Goal: Complete application form: Complete application form

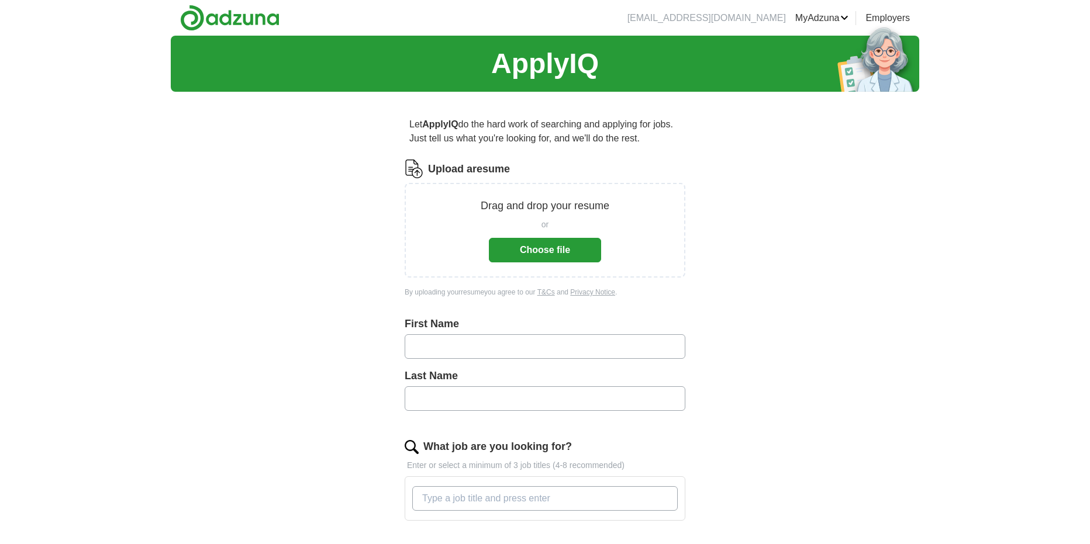
click at [507, 254] on button "Choose file" at bounding box center [545, 250] width 112 height 25
click at [688, 164] on div "Let ApplyIQ do the hard work of searching and applying for jobs. Just tell us w…" at bounding box center [545, 426] width 374 height 651
click at [520, 252] on button "Choose file" at bounding box center [545, 250] width 112 height 25
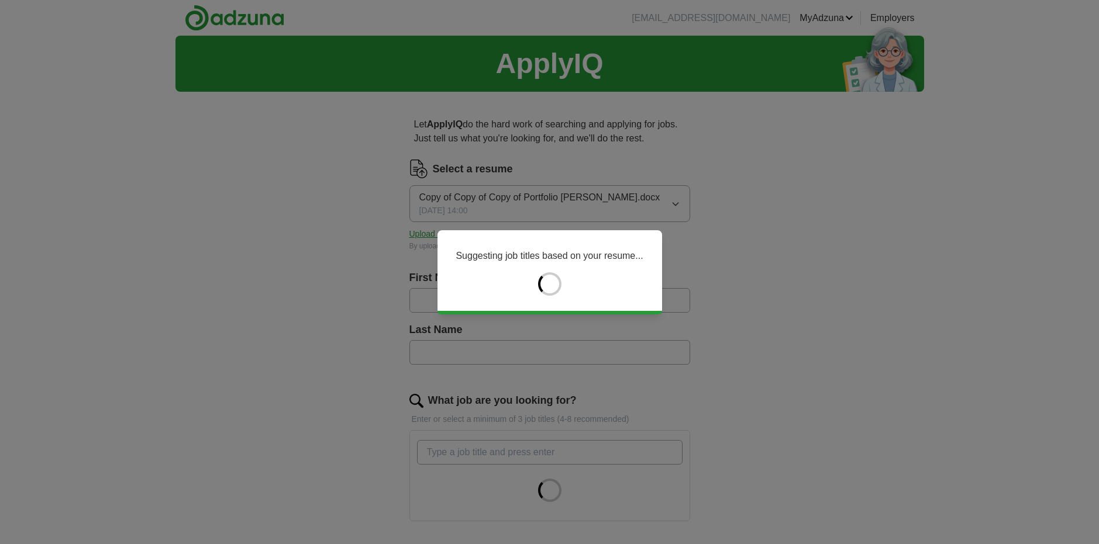
type input "******"
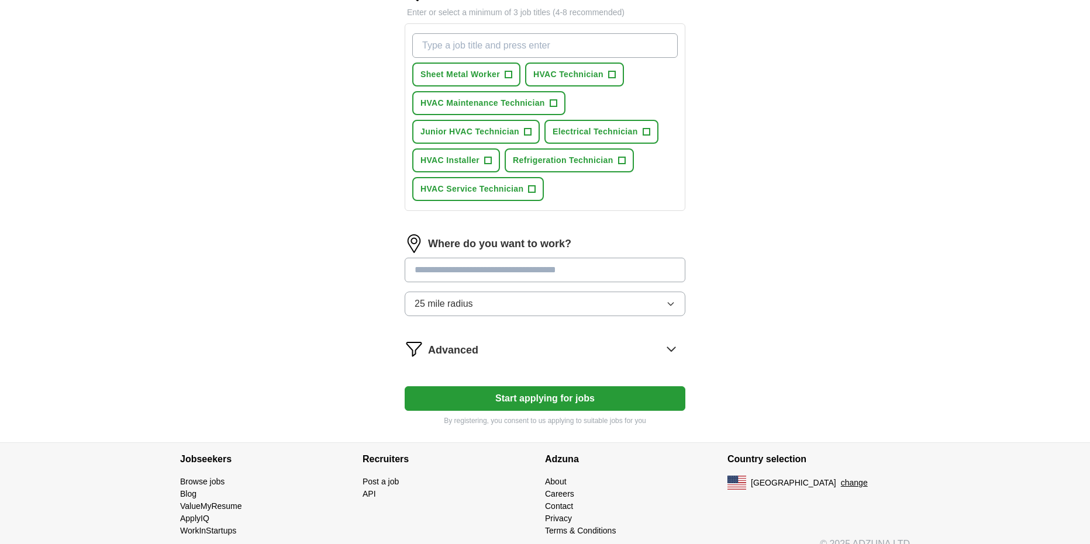
scroll to position [409, 0]
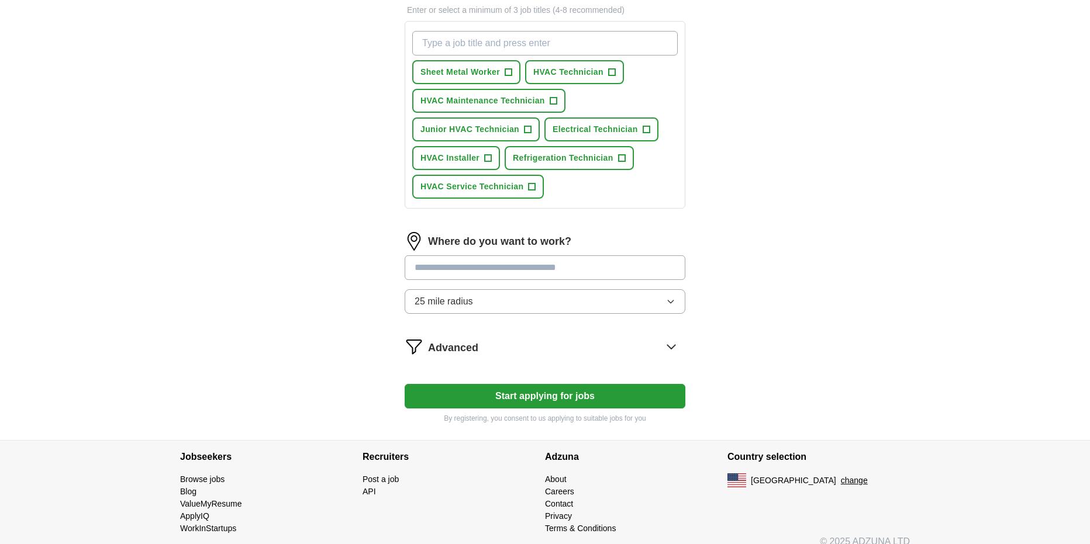
click at [559, 298] on button "25 mile radius" at bounding box center [545, 301] width 281 height 25
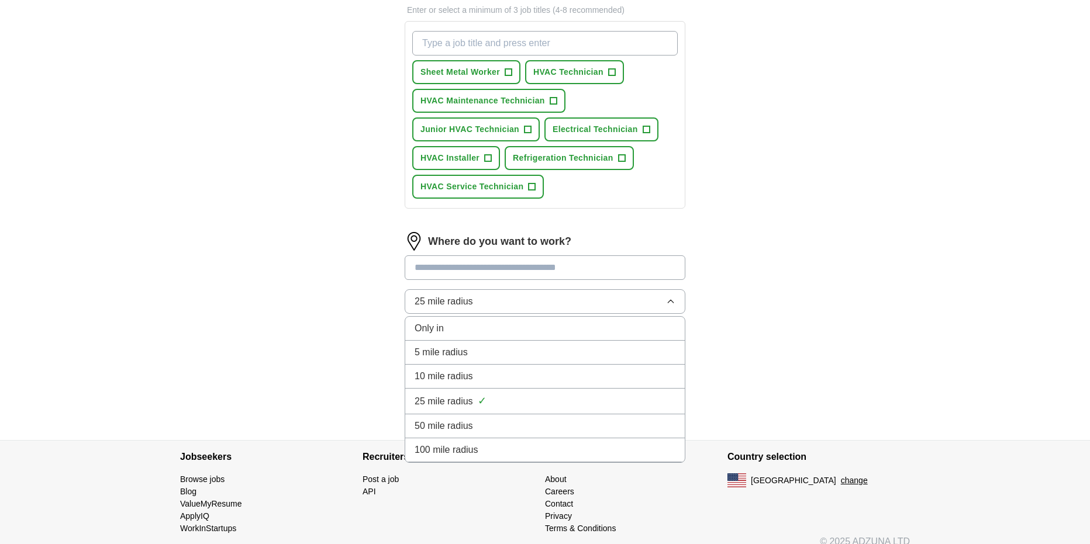
drag, startPoint x: 768, startPoint y: 281, endPoint x: 711, endPoint y: 299, distance: 59.7
click at [768, 281] on div "ApplyIQ Let ApplyIQ do the hard work of searching and applying for jobs. Just t…" at bounding box center [545, 33] width 749 height 814
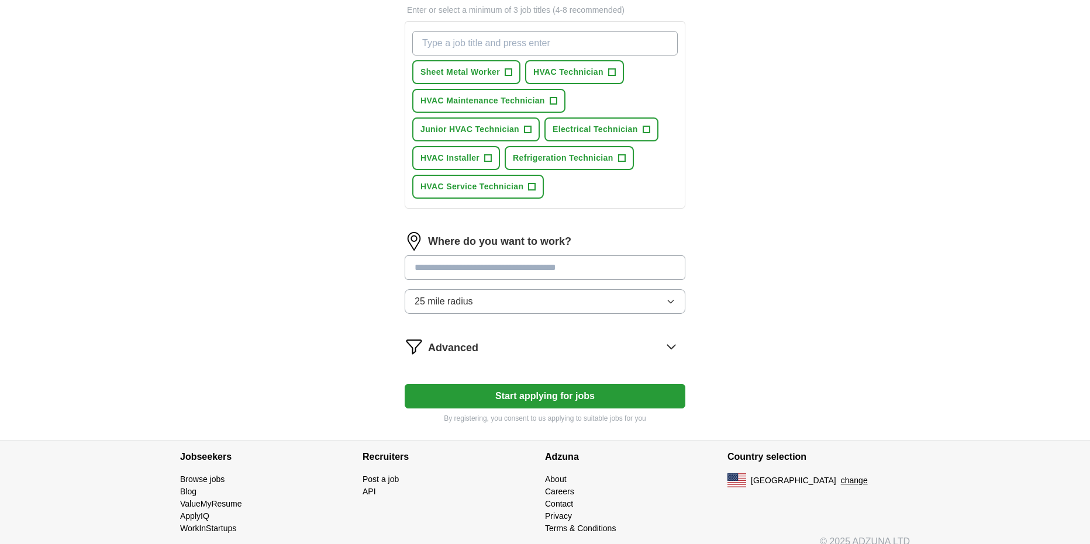
click at [594, 289] on div "Where do you want to work? 25 mile radius" at bounding box center [545, 277] width 281 height 91
click at [590, 304] on button "25 mile radius" at bounding box center [545, 301] width 281 height 25
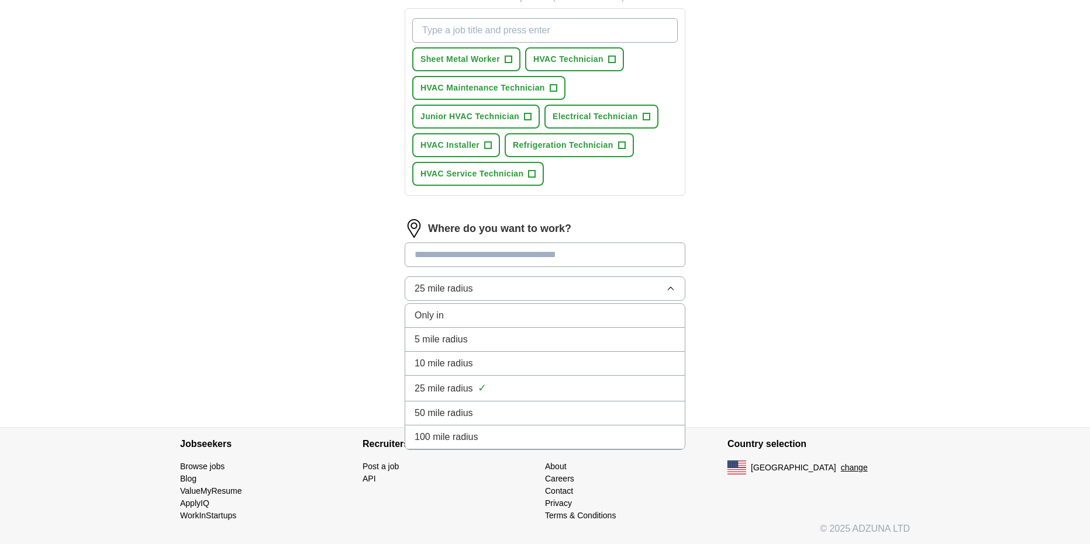
scroll to position [423, 0]
click at [788, 309] on div "ApplyIQ Let ApplyIQ do the hard work of searching and applying for jobs. Just t…" at bounding box center [545, 19] width 749 height 814
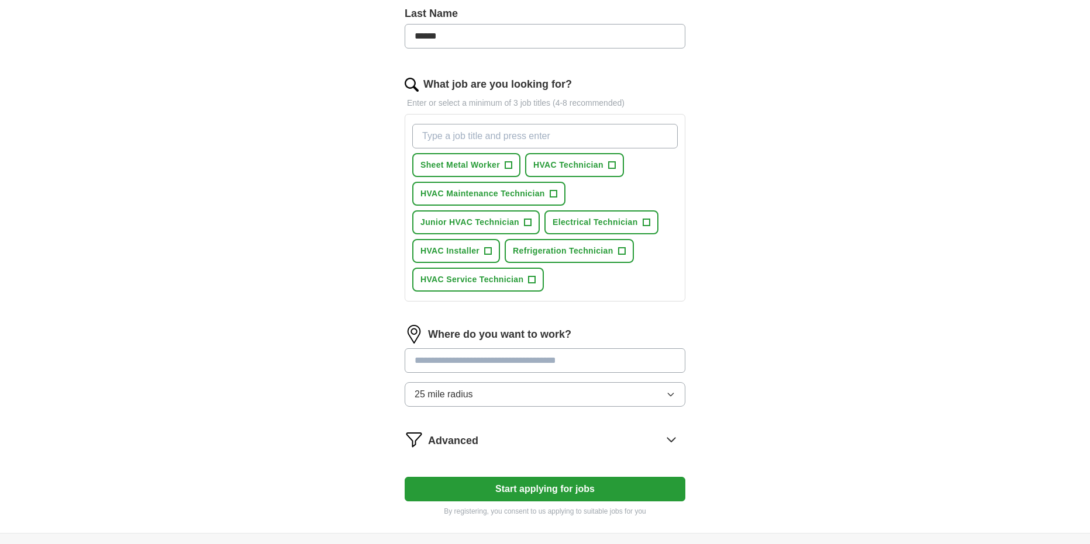
scroll to position [248, 0]
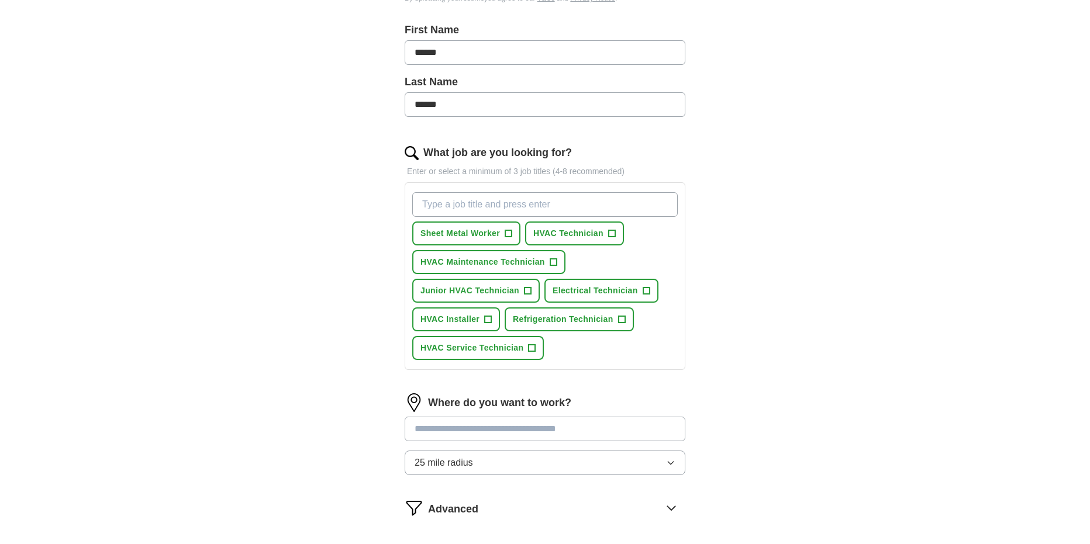
click at [569, 420] on input "text" at bounding box center [545, 429] width 281 height 25
type input "*"
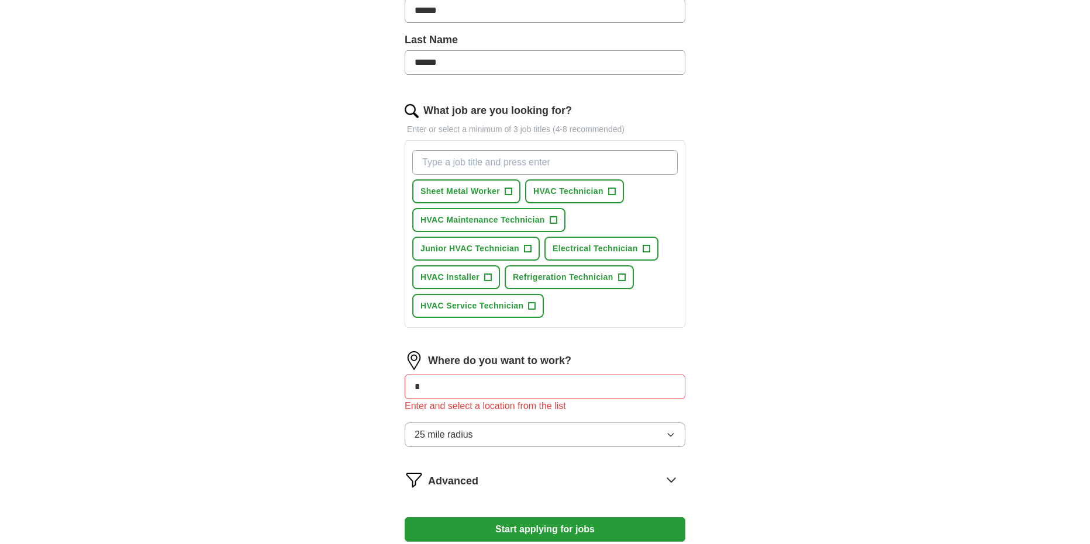
scroll to position [292, 0]
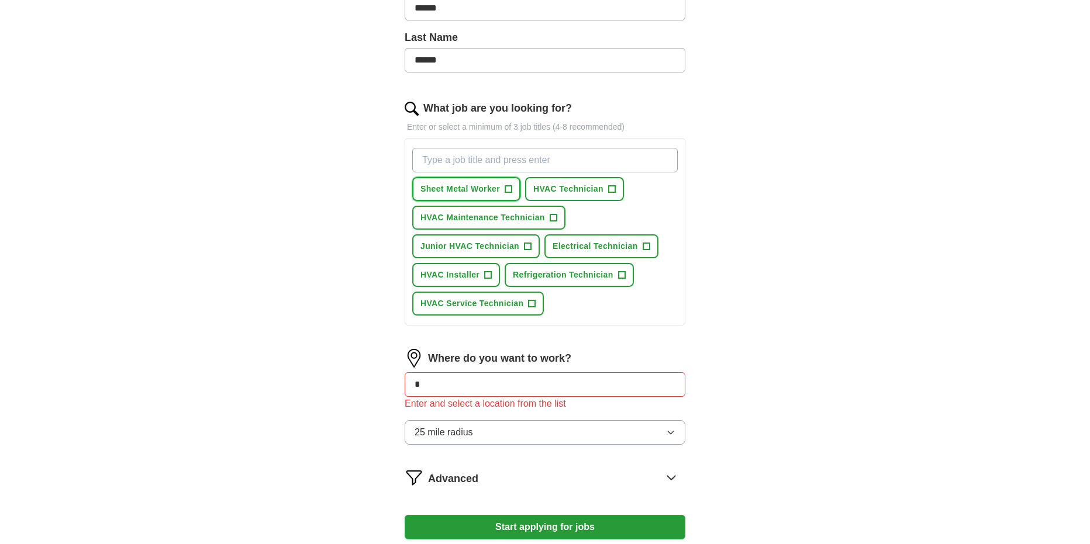
click at [494, 187] on span "Sheet Metal Worker" at bounding box center [460, 189] width 80 height 12
click at [511, 158] on input "What job are you looking for?" at bounding box center [544, 160] width 265 height 25
type input "apprentice"
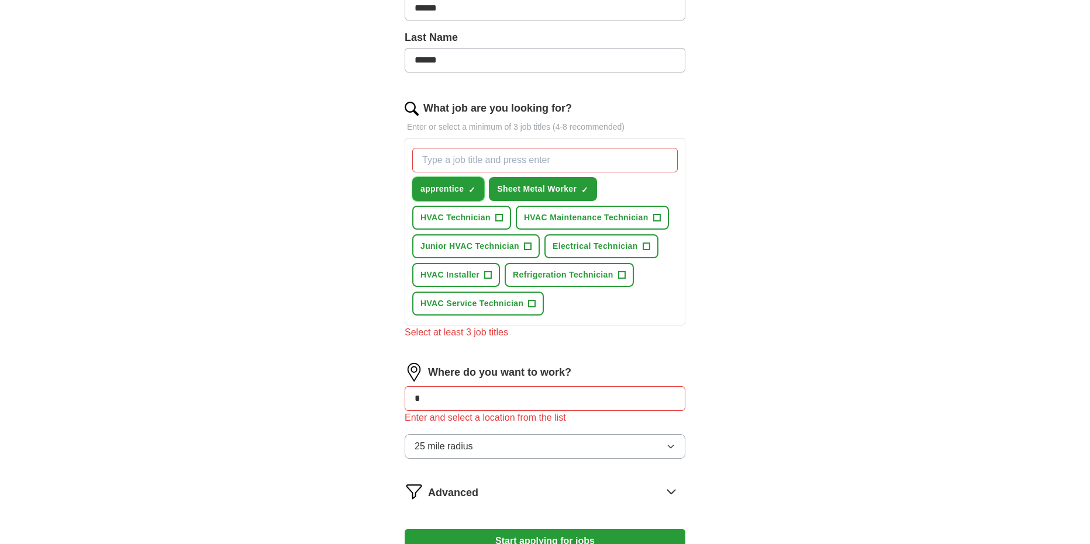
click at [0, 0] on span "×" at bounding box center [0, 0] width 0 height 0
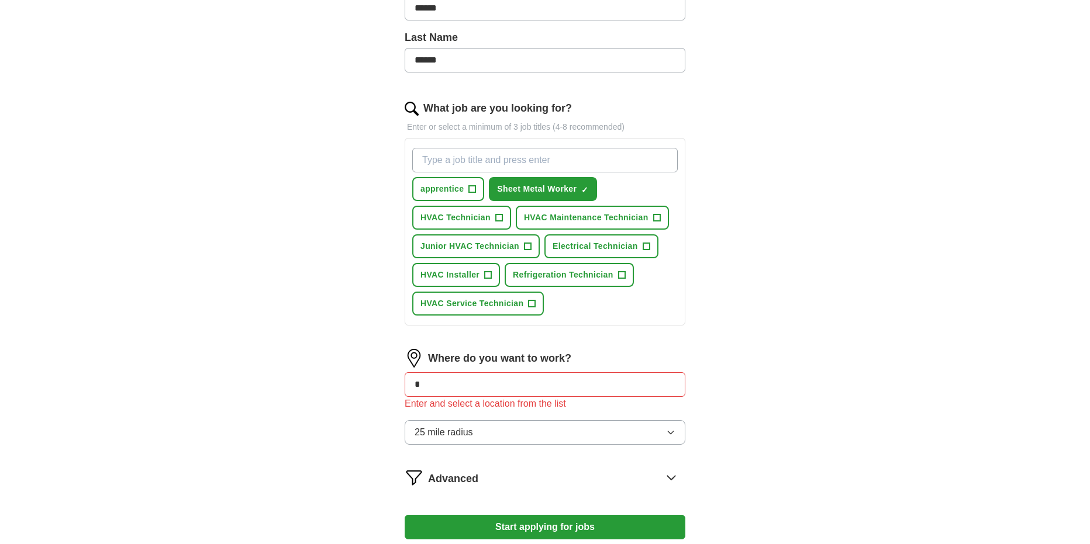
click at [490, 163] on input "What job are you looking for?" at bounding box center [544, 160] width 265 height 25
type input "hvac apprentice"
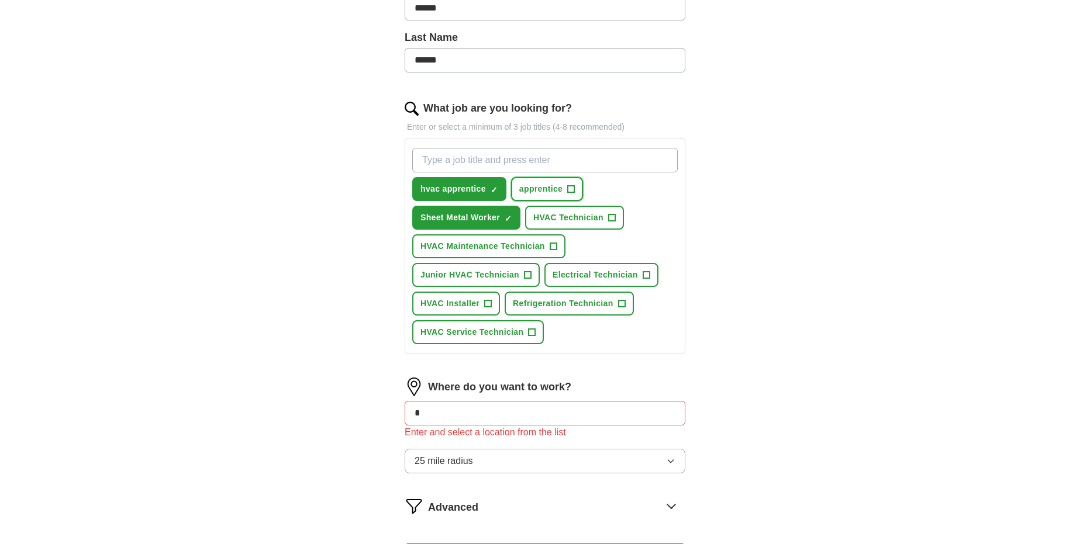
click at [565, 189] on button "apprentice +" at bounding box center [547, 189] width 72 height 24
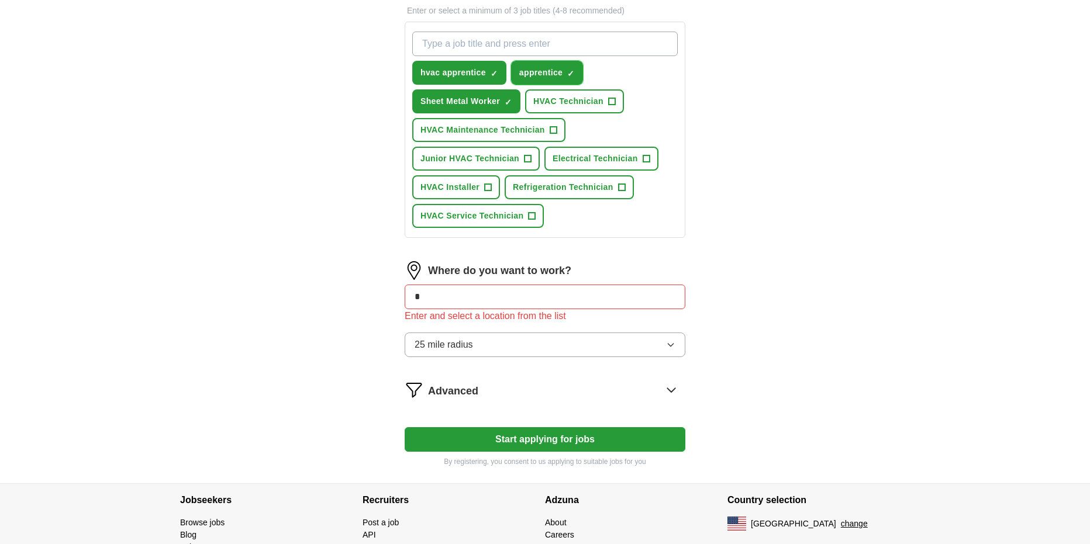
scroll to position [409, 0]
click at [585, 303] on input "*" at bounding box center [545, 296] width 281 height 25
click at [505, 289] on input "*" at bounding box center [545, 296] width 281 height 25
type input "*"
paste input "text"
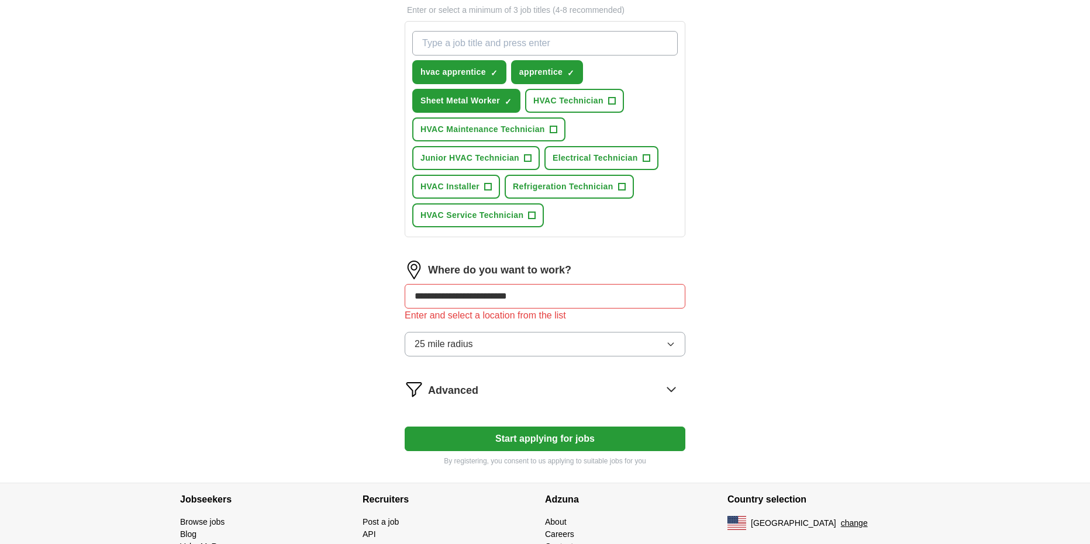
click at [405, 427] on button "Start applying for jobs" at bounding box center [545, 439] width 281 height 25
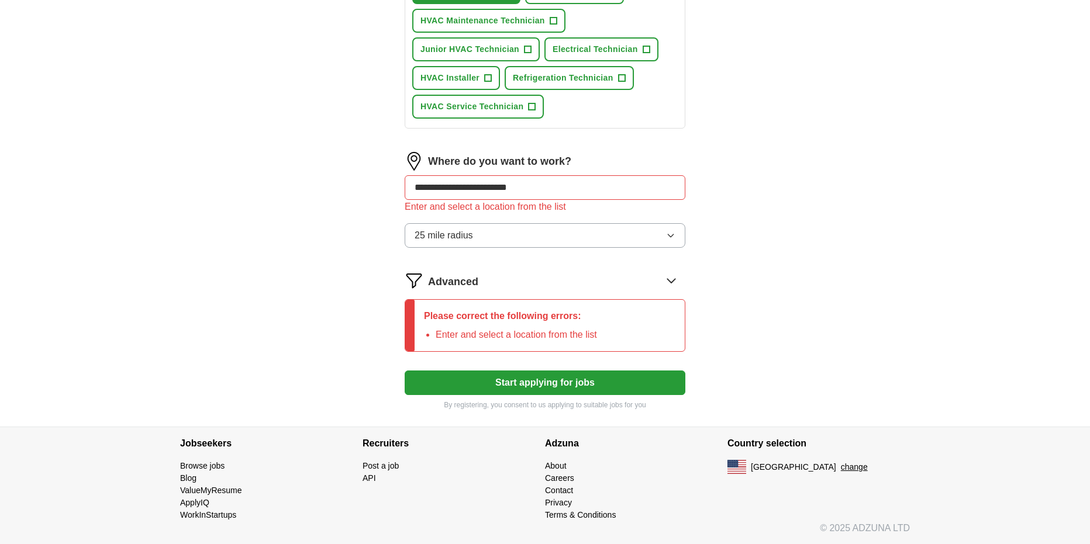
scroll to position [519, 0]
click at [594, 195] on input "**********" at bounding box center [545, 187] width 281 height 25
click at [650, 190] on input "**********" at bounding box center [545, 187] width 281 height 25
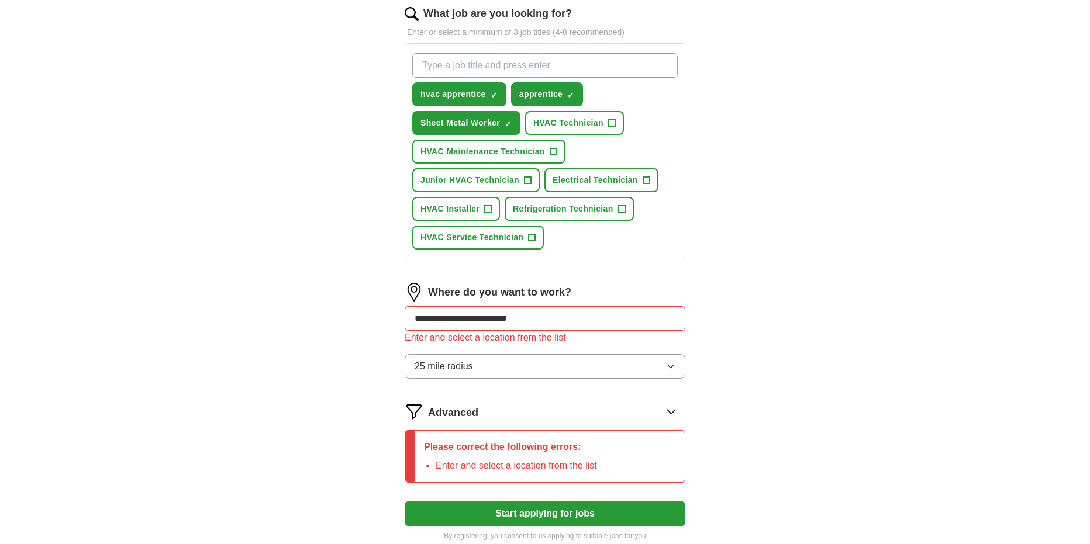
scroll to position [468, 0]
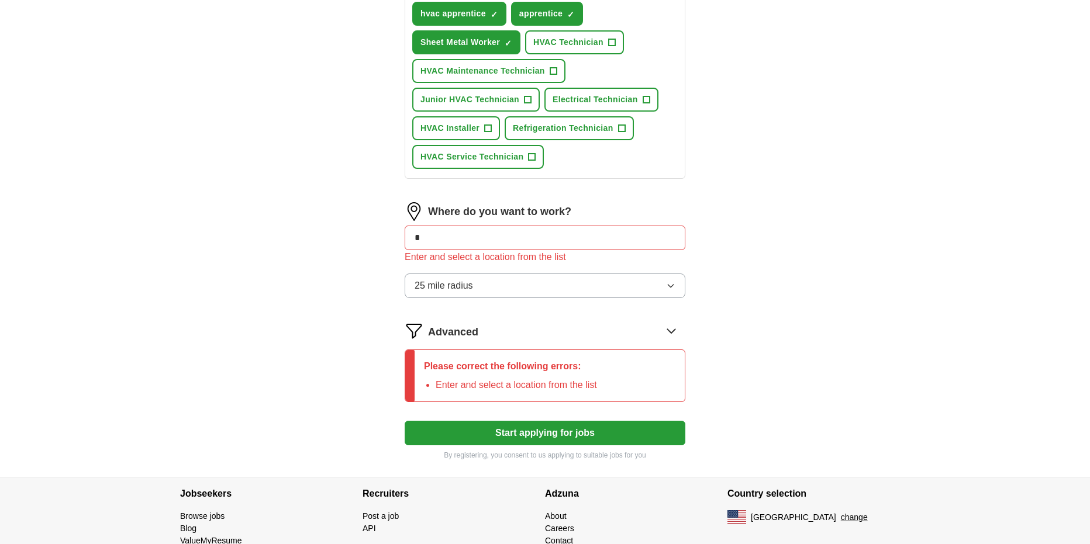
type input "*"
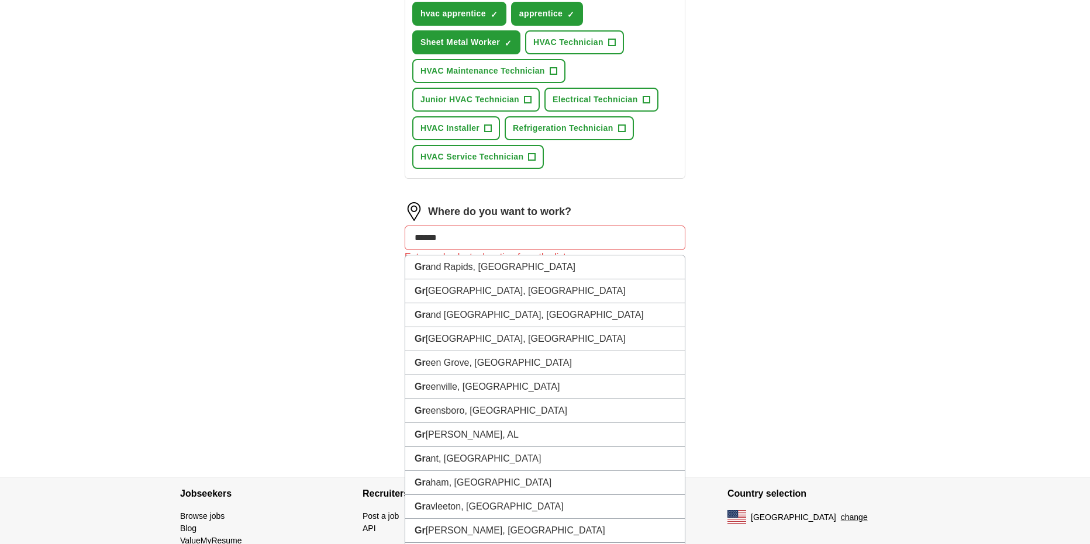
click at [405, 421] on button "Start applying for jobs" at bounding box center [545, 433] width 281 height 25
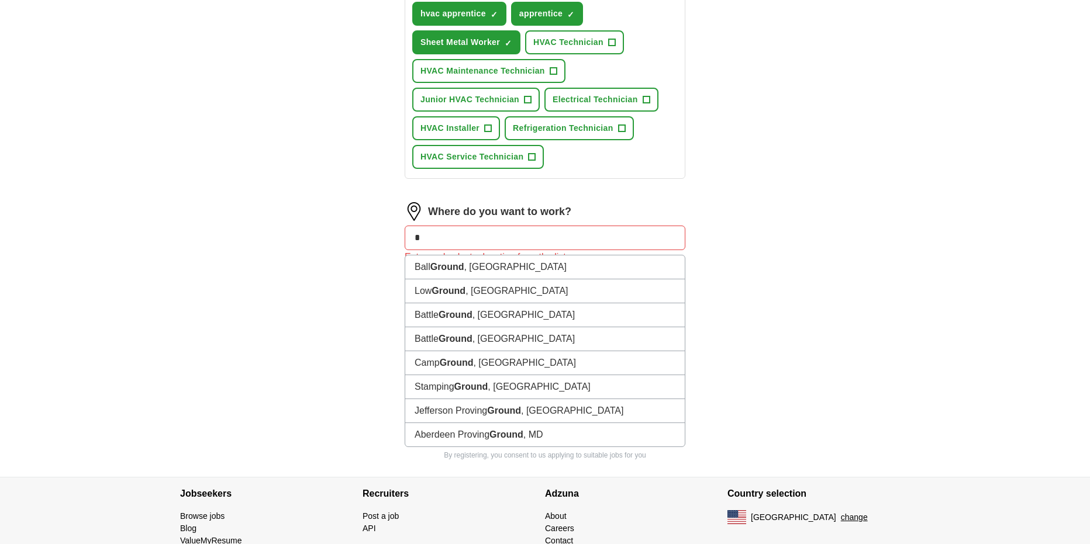
type input "*"
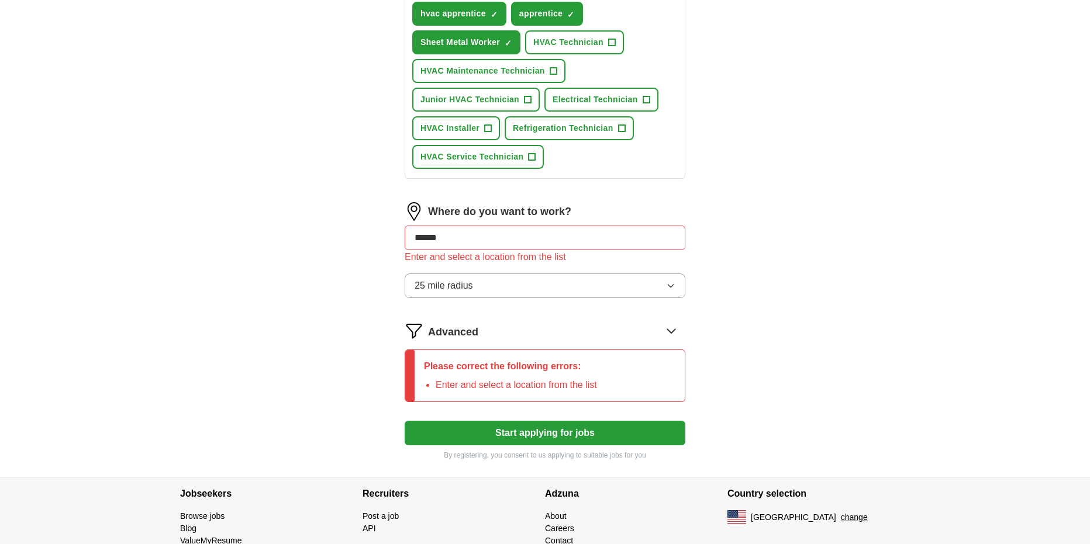
type input "*******"
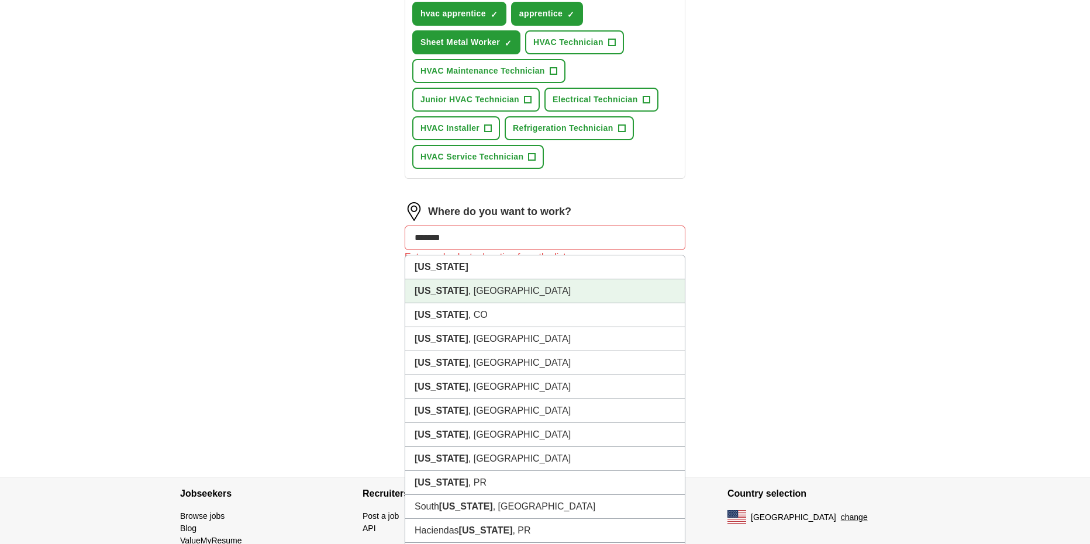
click at [597, 289] on li "[US_STATE] , [GEOGRAPHIC_DATA]" at bounding box center [545, 292] width 280 height 24
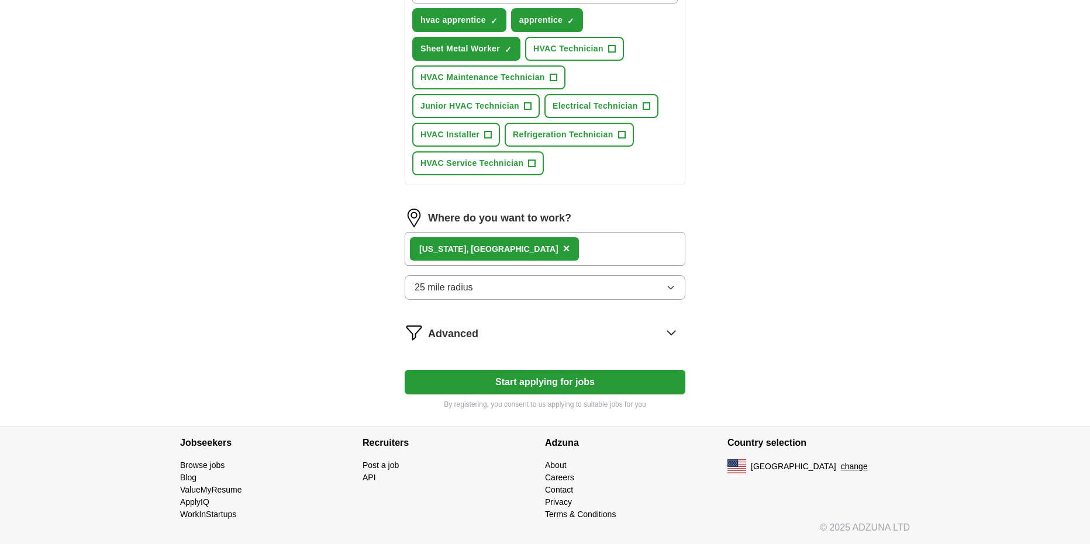
click at [537, 240] on div "[US_STATE] , [GEOGRAPHIC_DATA] ×" at bounding box center [545, 249] width 281 height 34
click at [554, 254] on div "[US_STATE] , [GEOGRAPHIC_DATA] ×" at bounding box center [545, 249] width 281 height 34
click at [549, 249] on div "[US_STATE] , [GEOGRAPHIC_DATA] ×" at bounding box center [545, 249] width 281 height 34
click at [563, 247] on span "×" at bounding box center [566, 248] width 7 height 13
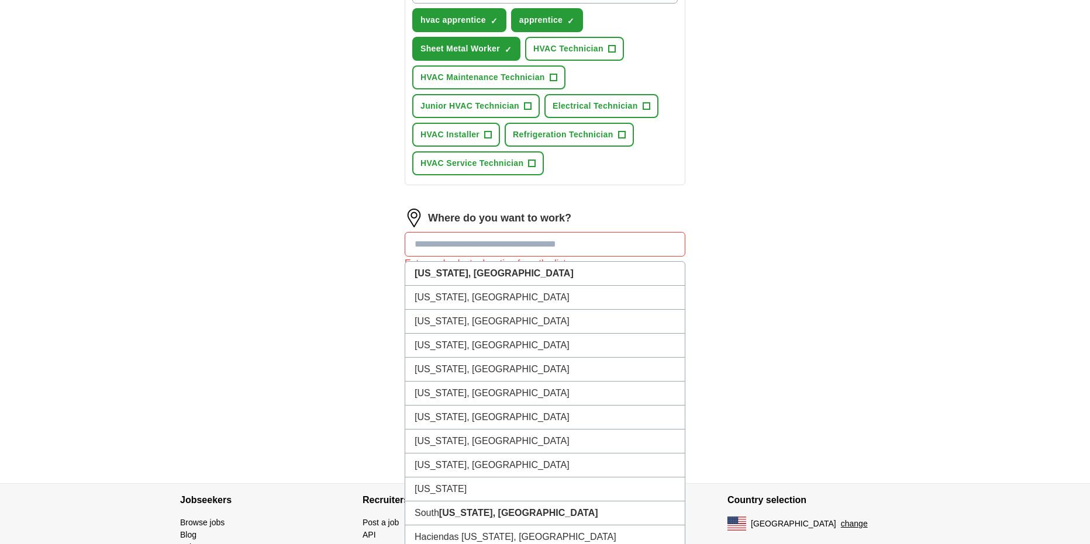
click at [492, 244] on input "text" at bounding box center [545, 244] width 281 height 25
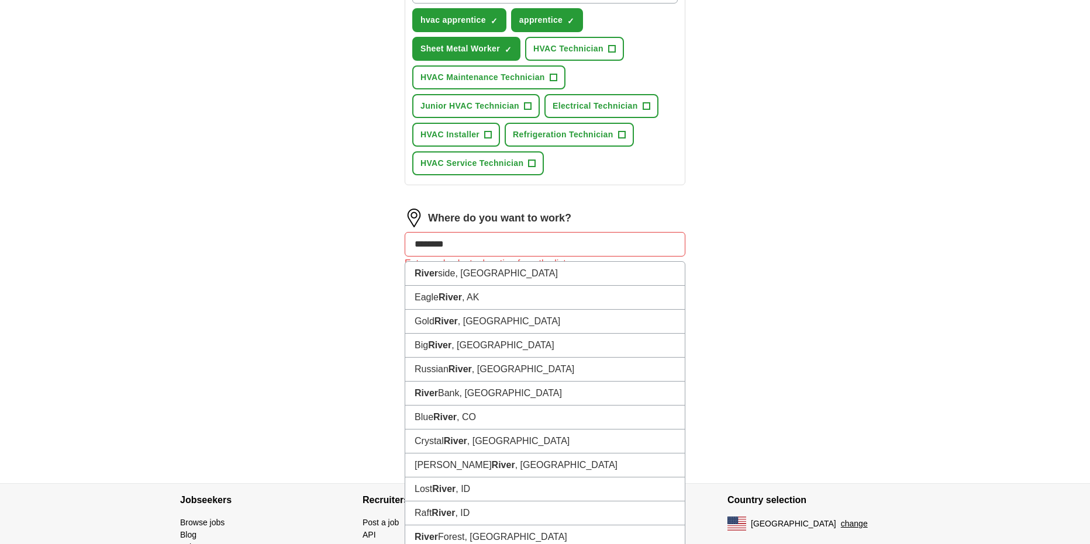
type input "*********"
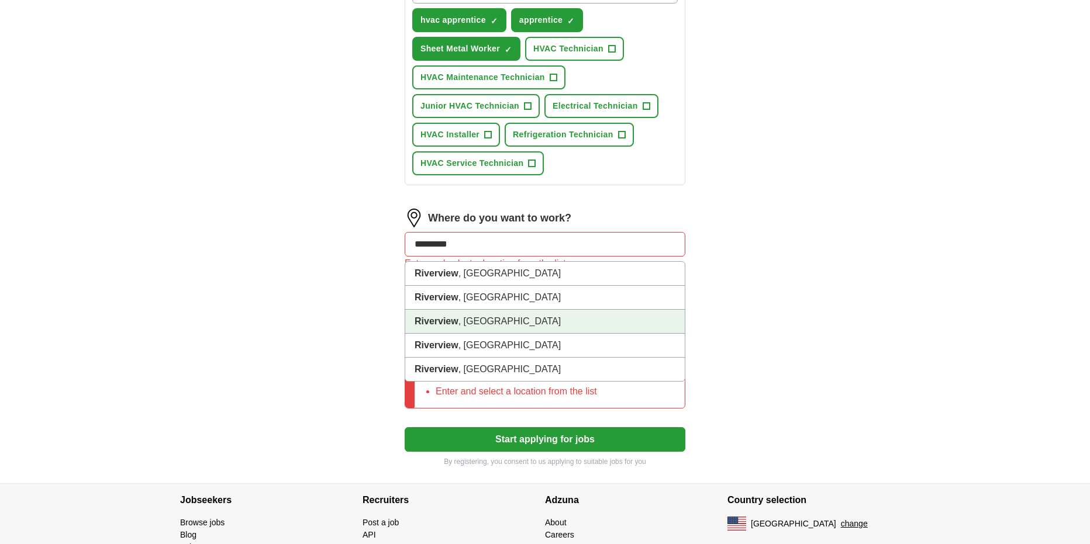
click at [516, 321] on li "[GEOGRAPHIC_DATA] , [GEOGRAPHIC_DATA]" at bounding box center [545, 322] width 280 height 24
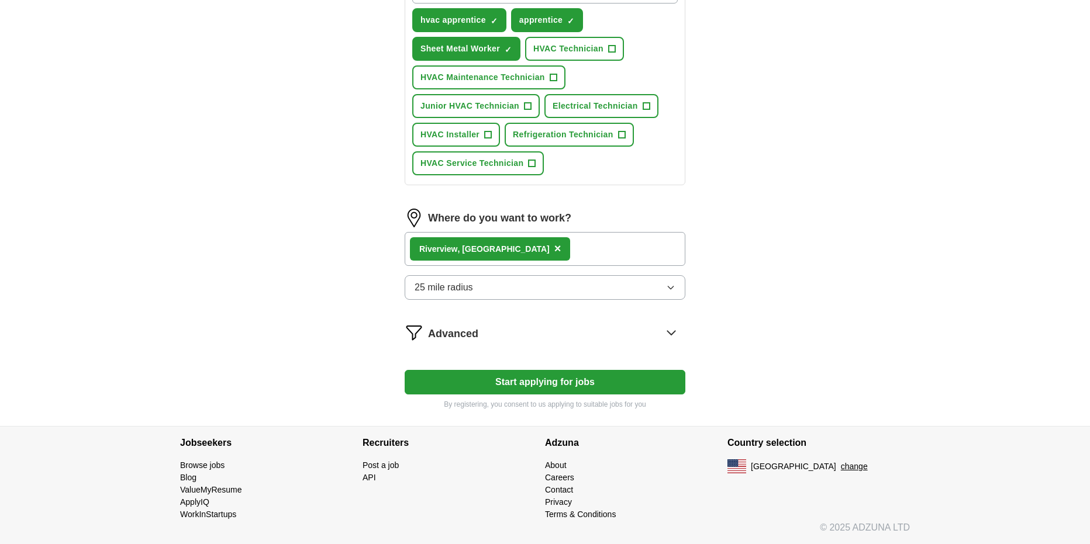
click at [584, 383] on button "Start applying for jobs" at bounding box center [545, 382] width 281 height 25
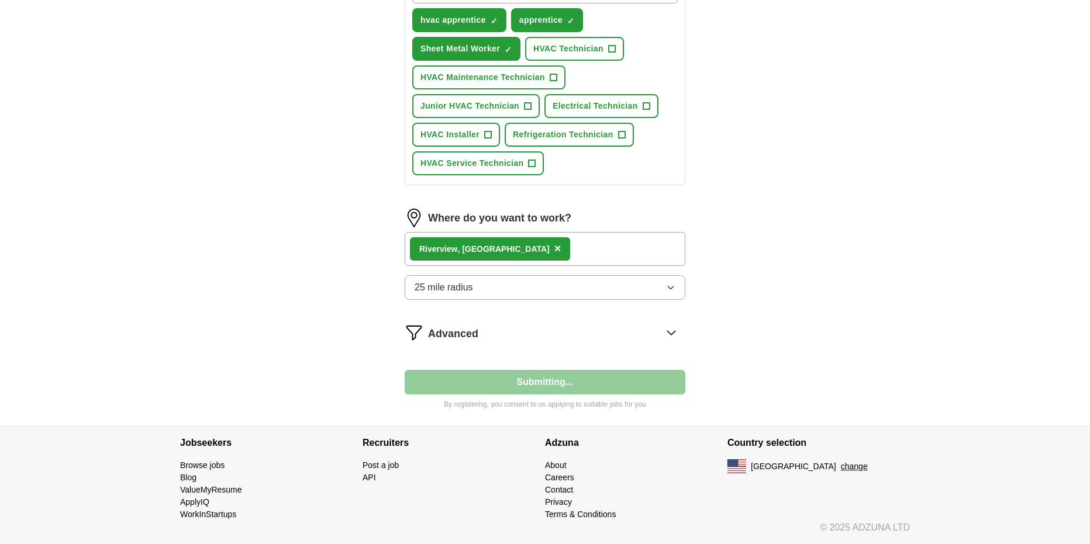
select select "**"
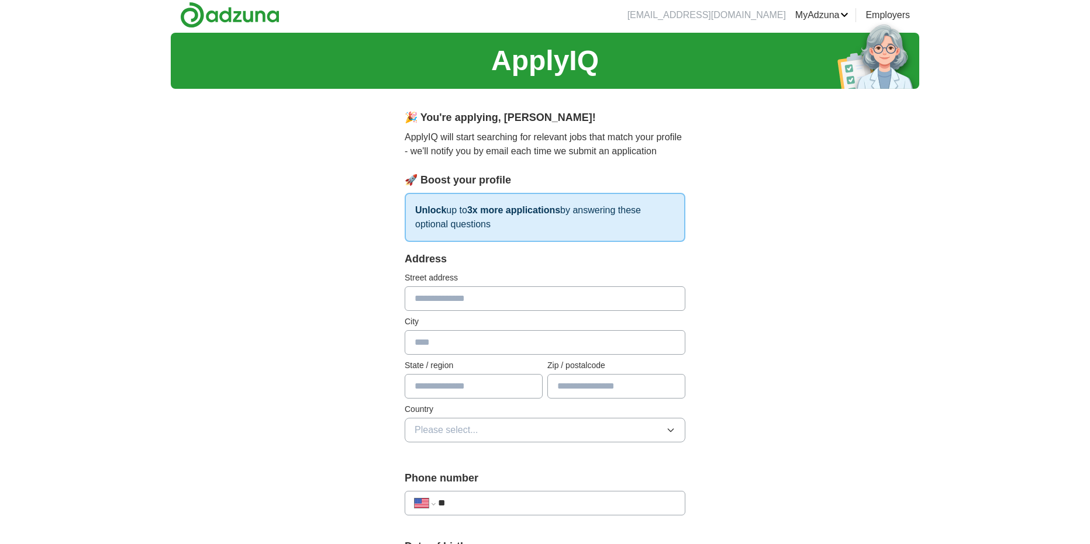
scroll to position [0, 0]
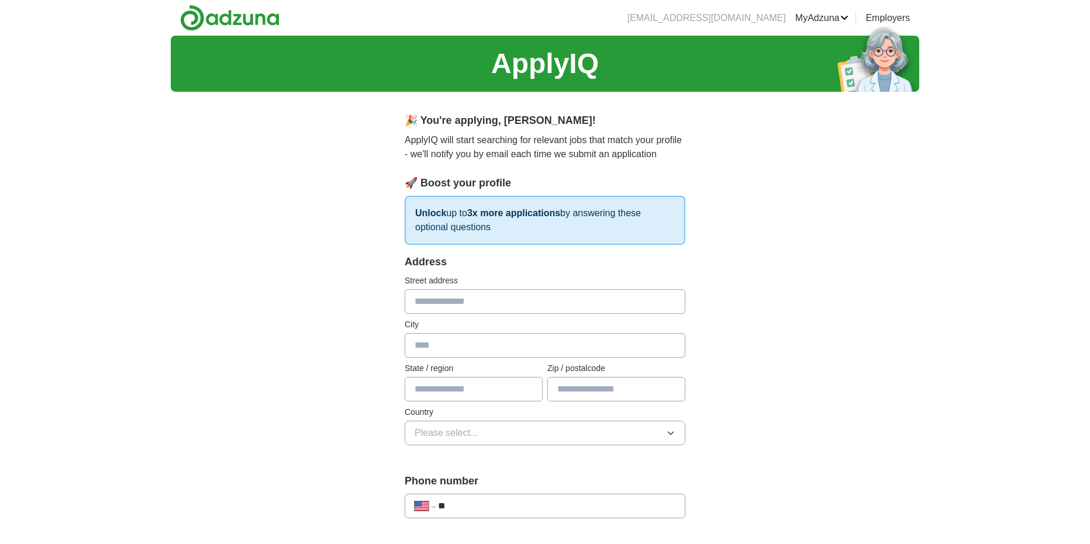
click at [567, 289] on input "text" at bounding box center [545, 301] width 281 height 25
type input "**********"
click at [628, 354] on input "text" at bounding box center [545, 345] width 281 height 25
type input "**********"
click at [460, 386] on input "text" at bounding box center [474, 389] width 138 height 25
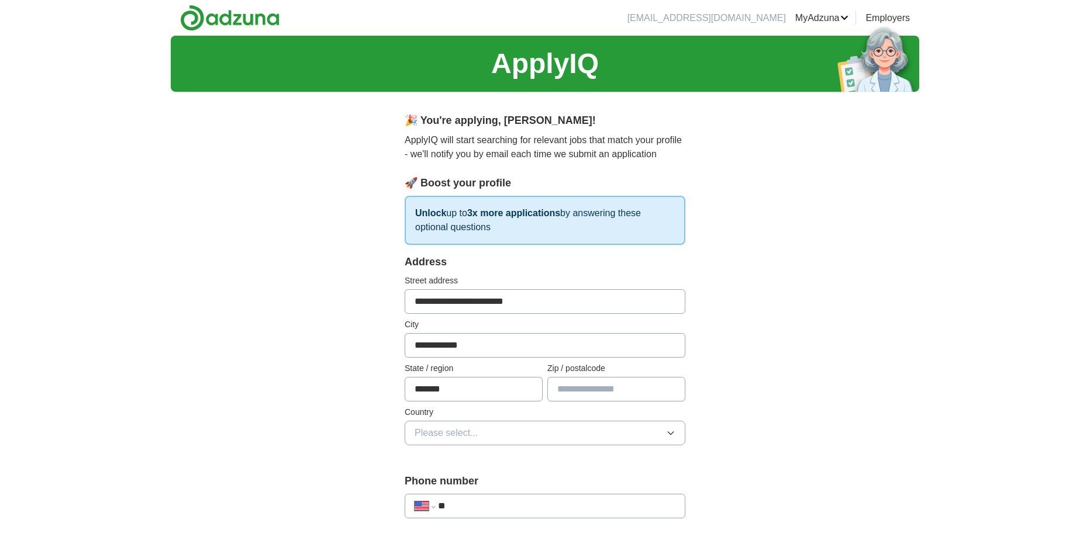
type input "*******"
click at [612, 381] on input "text" at bounding box center [616, 389] width 138 height 25
type input "*****"
click at [596, 422] on button "Please select..." at bounding box center [545, 433] width 281 height 25
drag, startPoint x: 533, startPoint y: 464, endPoint x: 602, endPoint y: 463, distance: 68.4
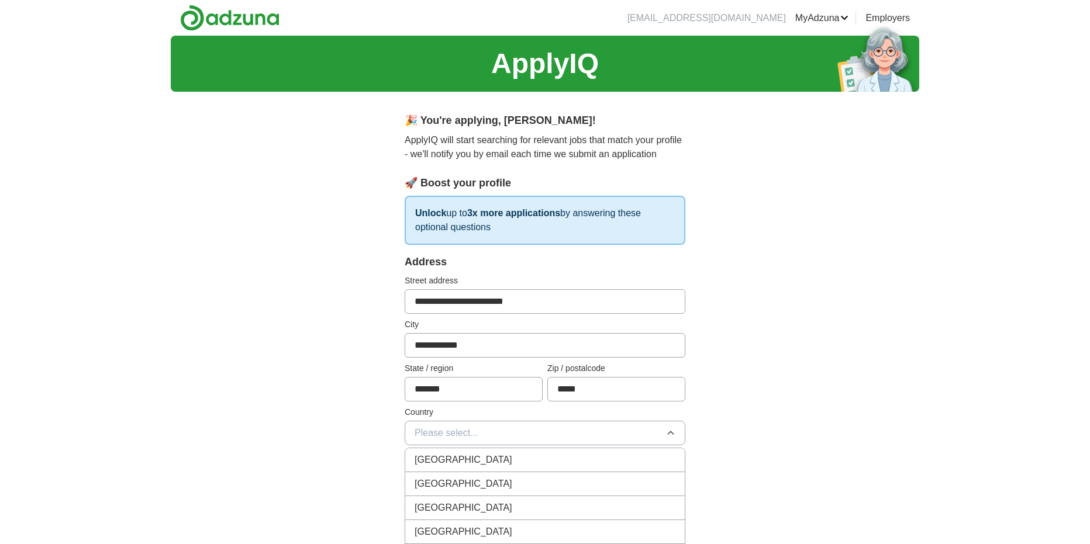
click at [534, 464] on div "[GEOGRAPHIC_DATA]" at bounding box center [545, 460] width 261 height 14
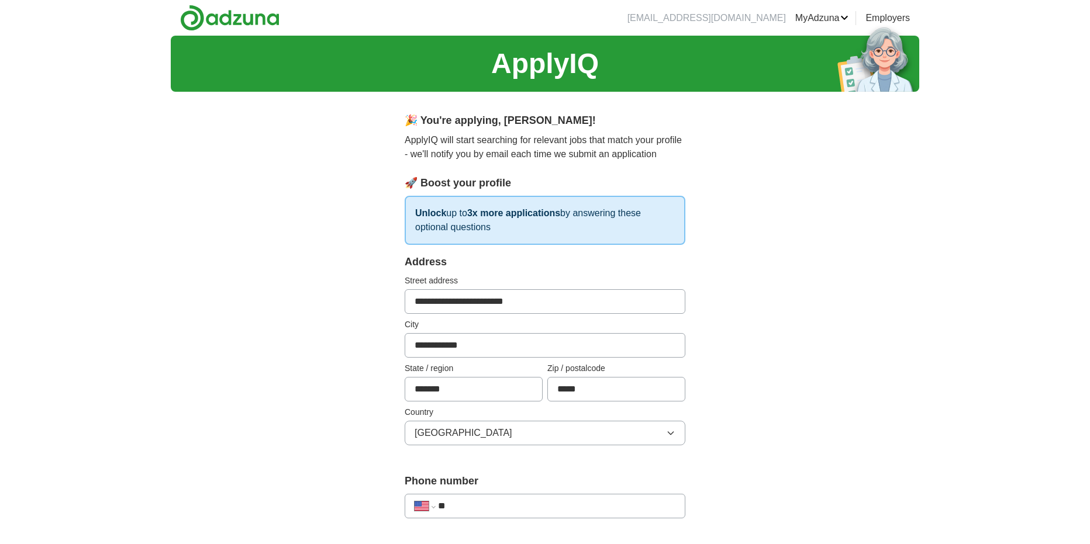
click at [610, 431] on button "[GEOGRAPHIC_DATA]" at bounding box center [545, 433] width 281 height 25
click at [602, 488] on div "[GEOGRAPHIC_DATA]" at bounding box center [545, 486] width 261 height 14
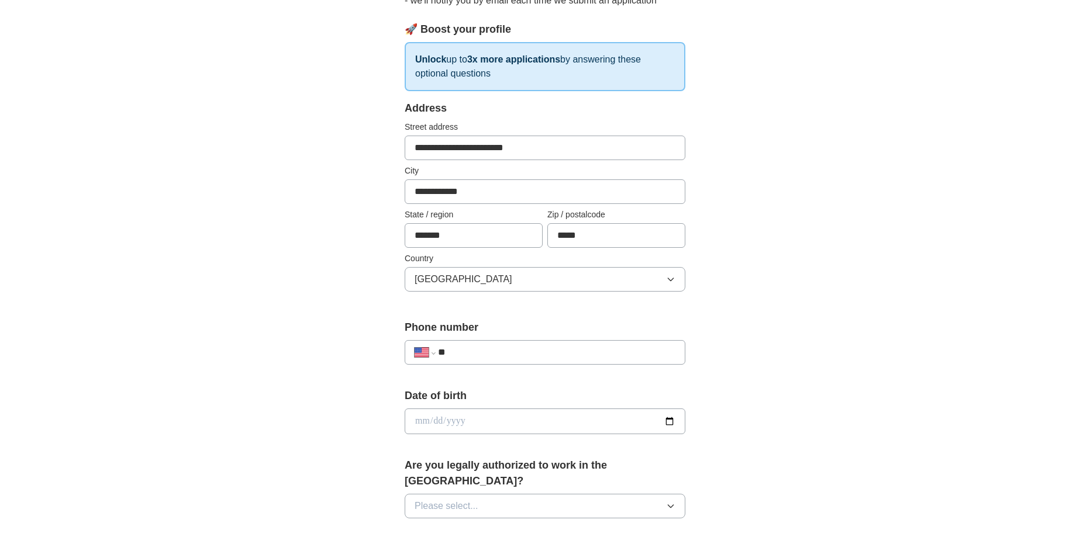
scroll to position [175, 0]
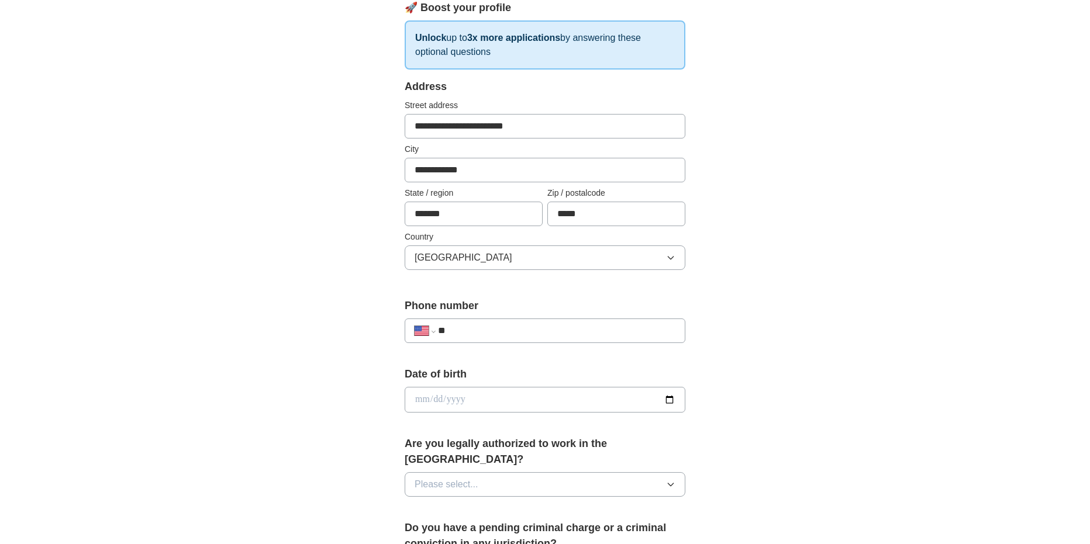
click at [578, 326] on input "**" at bounding box center [556, 331] width 237 height 14
type input "**********"
drag, startPoint x: 470, startPoint y: 413, endPoint x: 482, endPoint y: 408, distance: 13.7
click at [472, 413] on div "Date of birth" at bounding box center [545, 395] width 281 height 56
drag, startPoint x: 490, startPoint y: 402, endPoint x: 494, endPoint y: 395, distance: 8.1
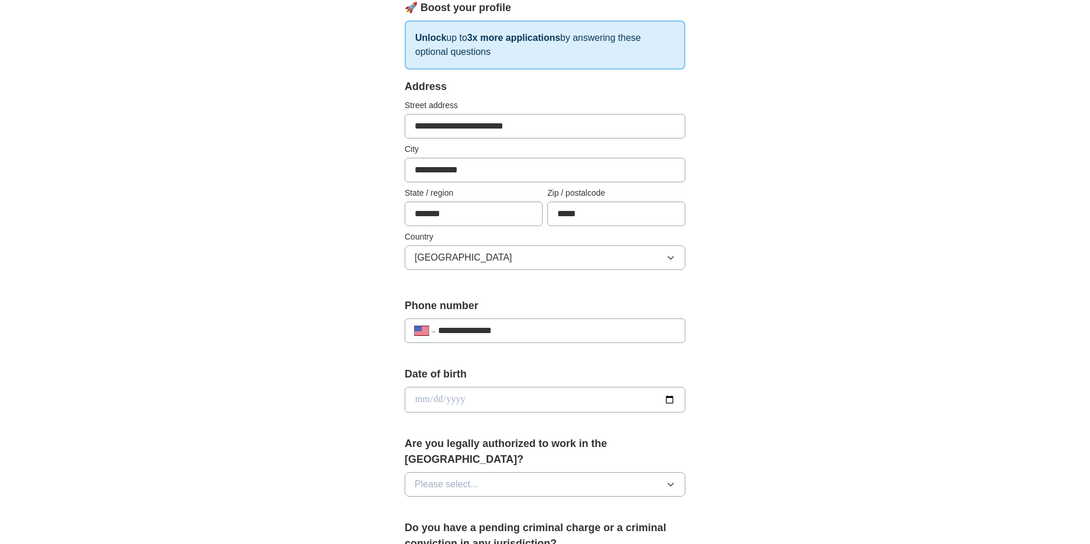
click at [494, 399] on input "date" at bounding box center [545, 400] width 281 height 26
click at [669, 396] on input "date" at bounding box center [545, 400] width 281 height 26
type input "**********"
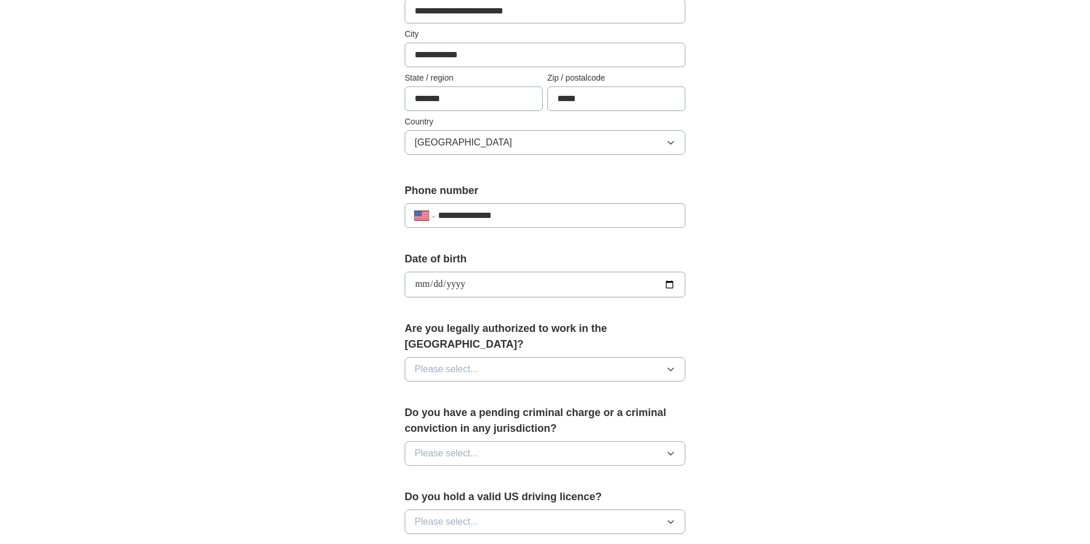
scroll to position [351, 0]
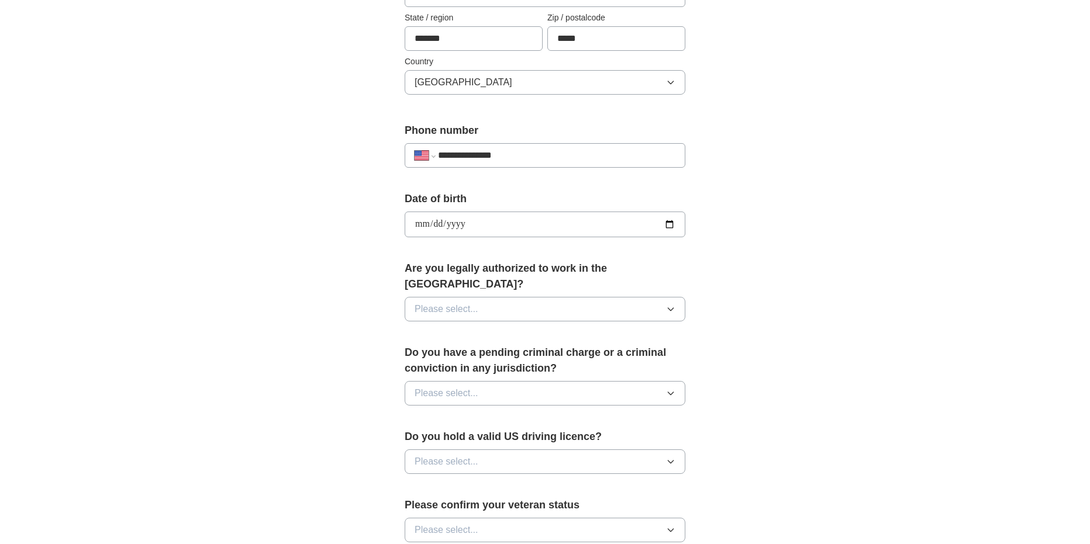
click at [569, 297] on button "Please select..." at bounding box center [545, 309] width 281 height 25
click at [537, 329] on div "Yes" at bounding box center [545, 336] width 261 height 14
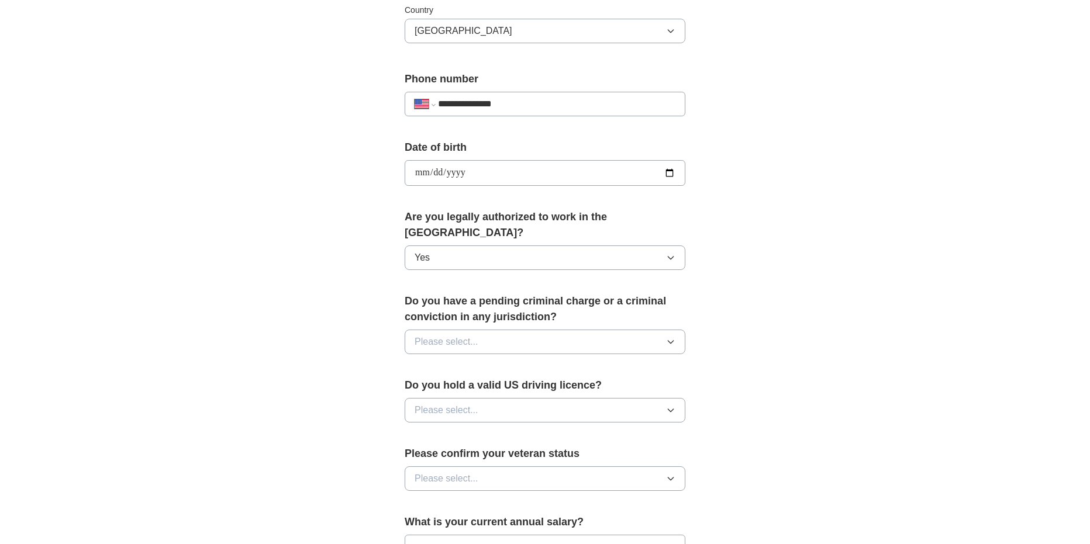
scroll to position [409, 0]
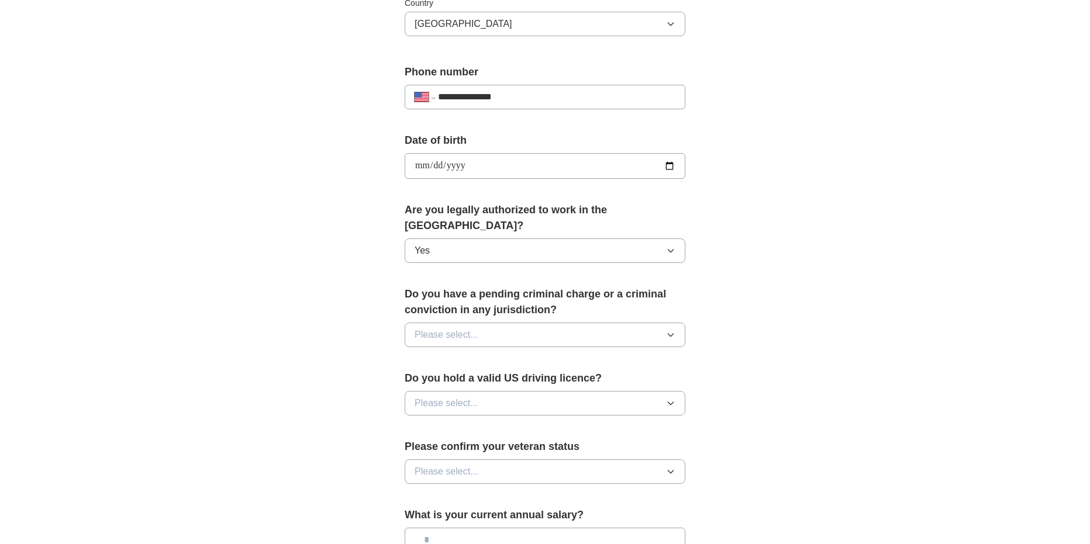
click at [580, 323] on button "Please select..." at bounding box center [545, 335] width 281 height 25
click at [573, 379] on div "No" at bounding box center [545, 386] width 261 height 14
drag, startPoint x: 568, startPoint y: 387, endPoint x: 585, endPoint y: 401, distance: 22.0
click at [569, 391] on button "Please select..." at bounding box center [545, 403] width 281 height 25
click at [587, 419] on li "Yes" at bounding box center [545, 431] width 280 height 24
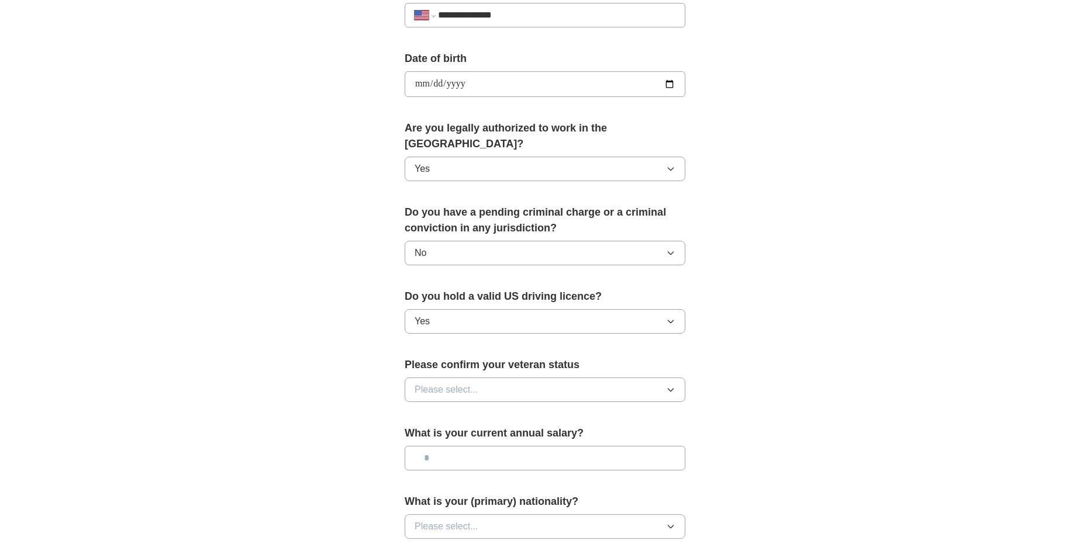
scroll to position [526, 0]
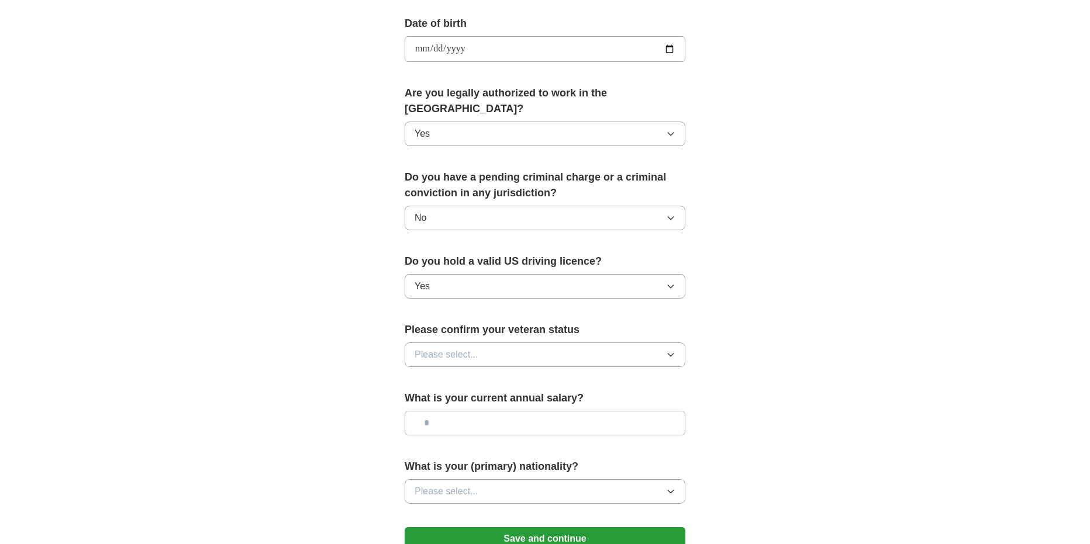
click at [606, 343] on button "Please select..." at bounding box center [545, 355] width 281 height 25
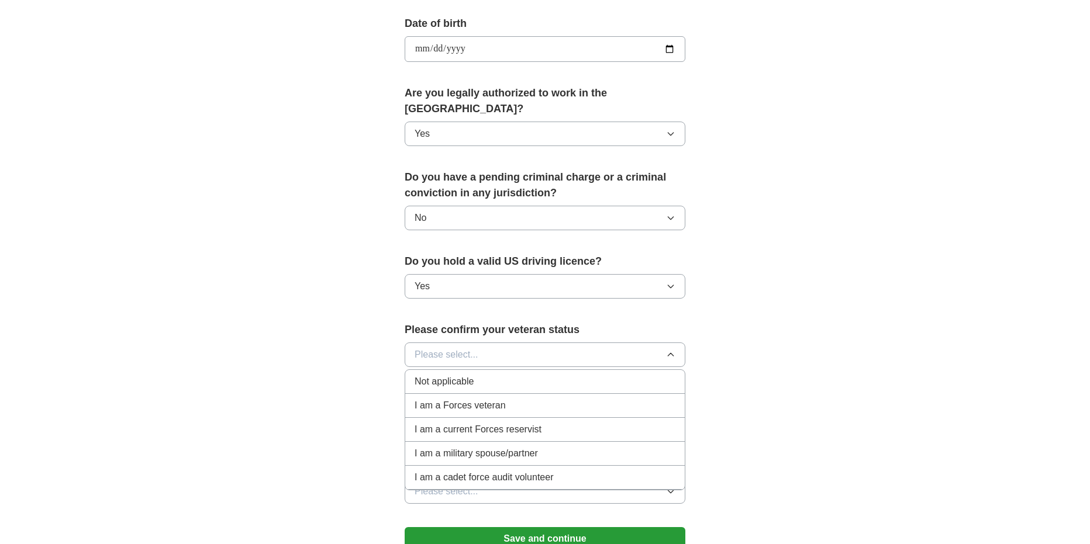
drag, startPoint x: 551, startPoint y: 359, endPoint x: 557, endPoint y: 358, distance: 5.9
click at [551, 375] on div "Not applicable" at bounding box center [545, 382] width 261 height 14
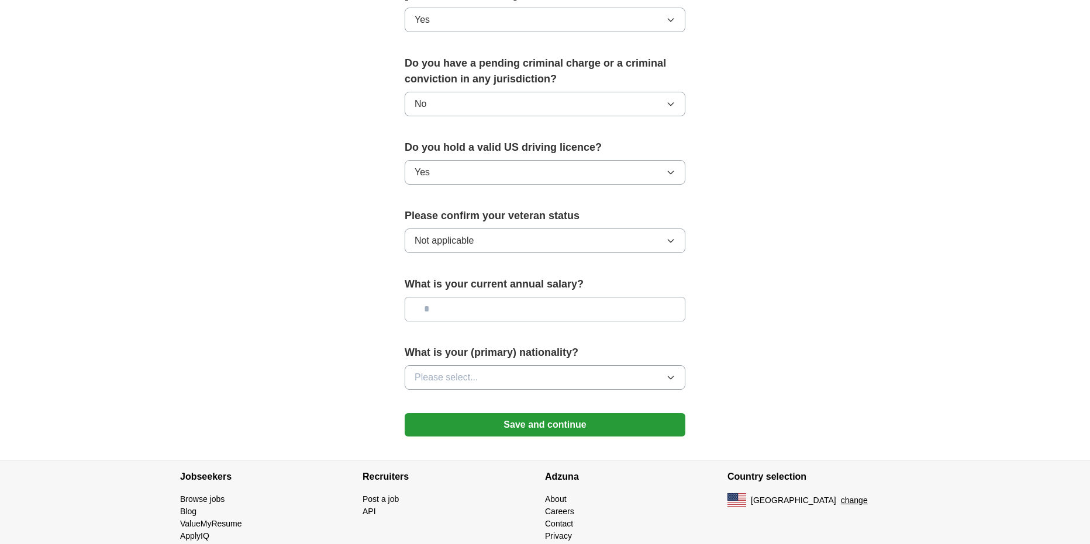
scroll to position [643, 0]
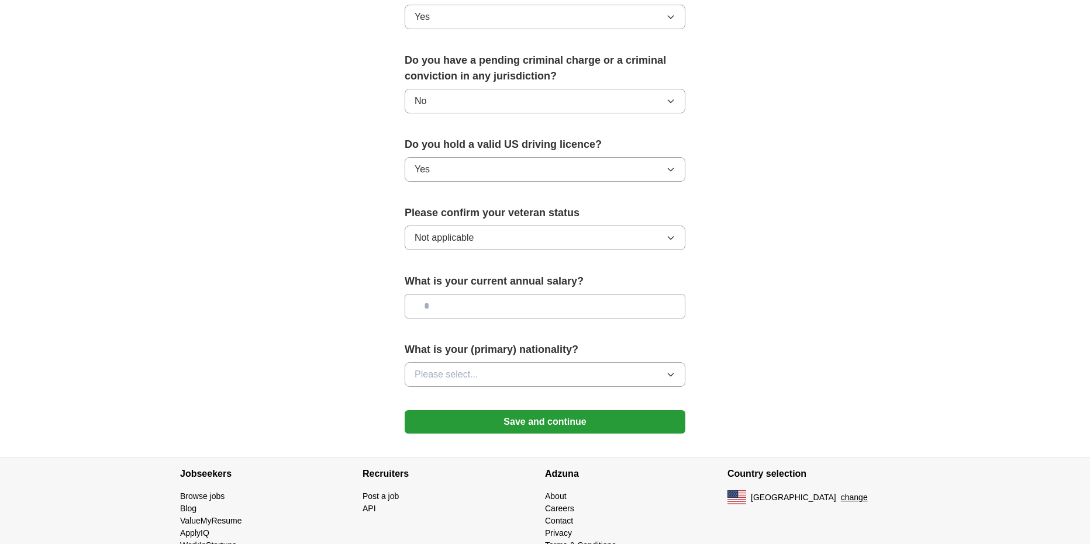
click at [559, 294] on input "text" at bounding box center [545, 306] width 281 height 25
click at [547, 363] on button "Please select..." at bounding box center [545, 375] width 281 height 25
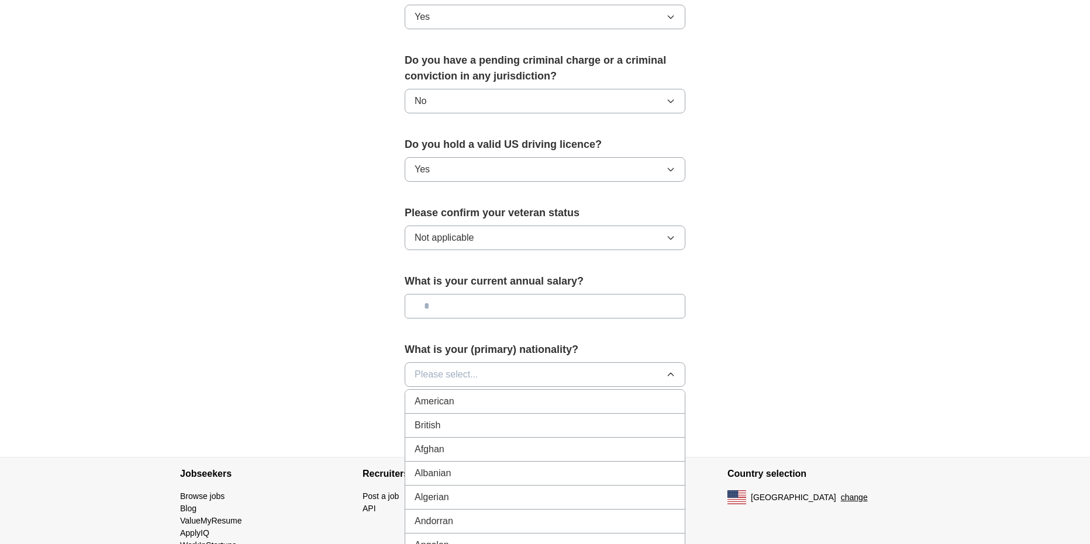
click at [560, 395] on div "American" at bounding box center [545, 402] width 261 height 14
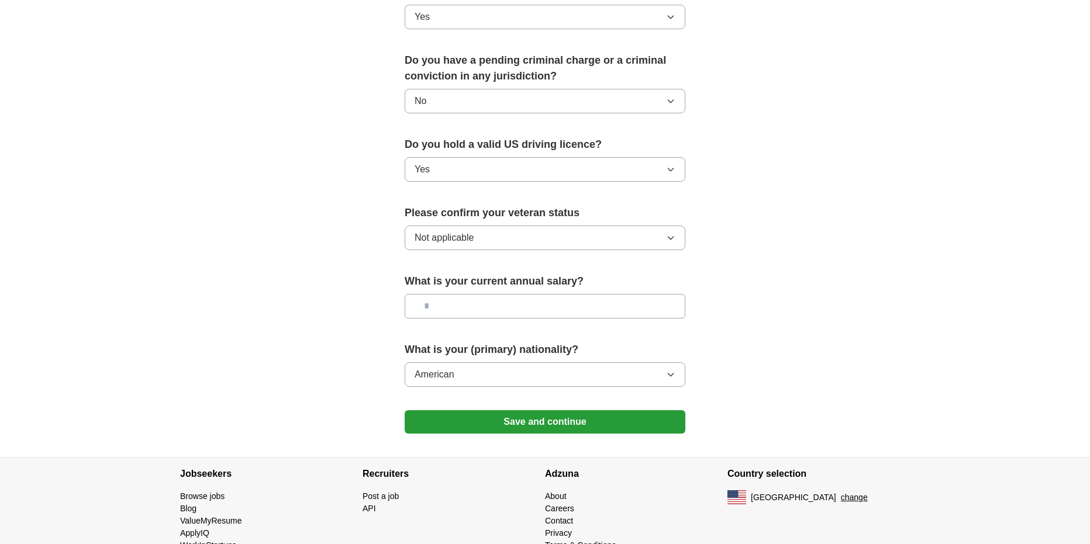
click at [555, 363] on button "American" at bounding box center [545, 375] width 281 height 25
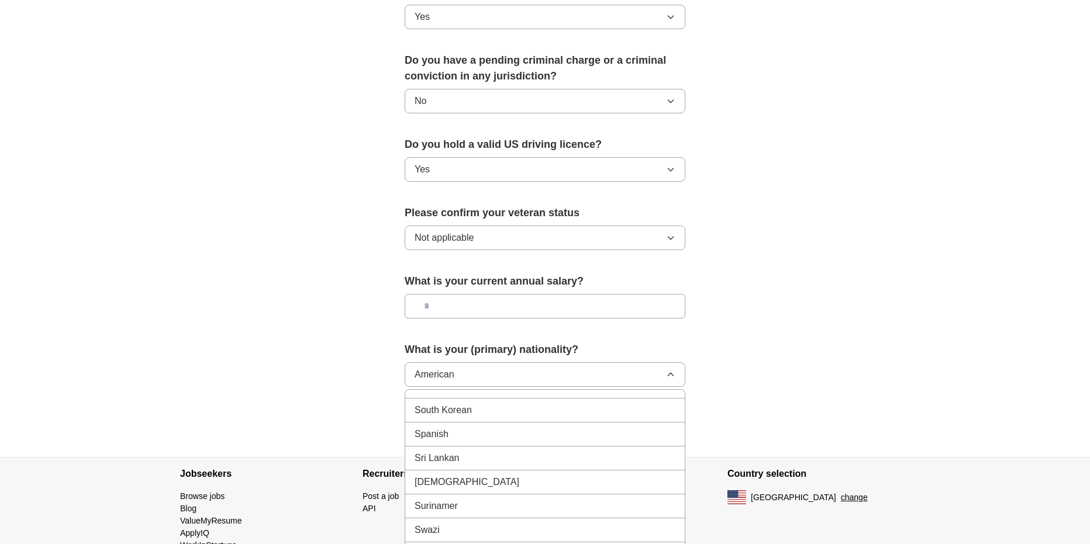
scroll to position [3918, 0]
click at [520, 434] on div "Spanish" at bounding box center [545, 441] width 261 height 14
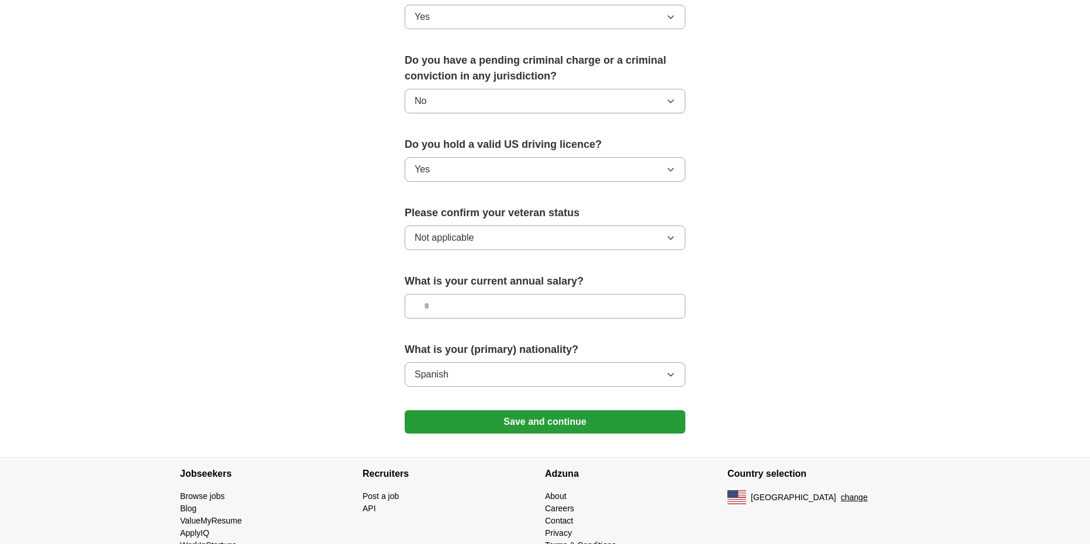
click at [581, 363] on button "Spanish" at bounding box center [545, 375] width 281 height 25
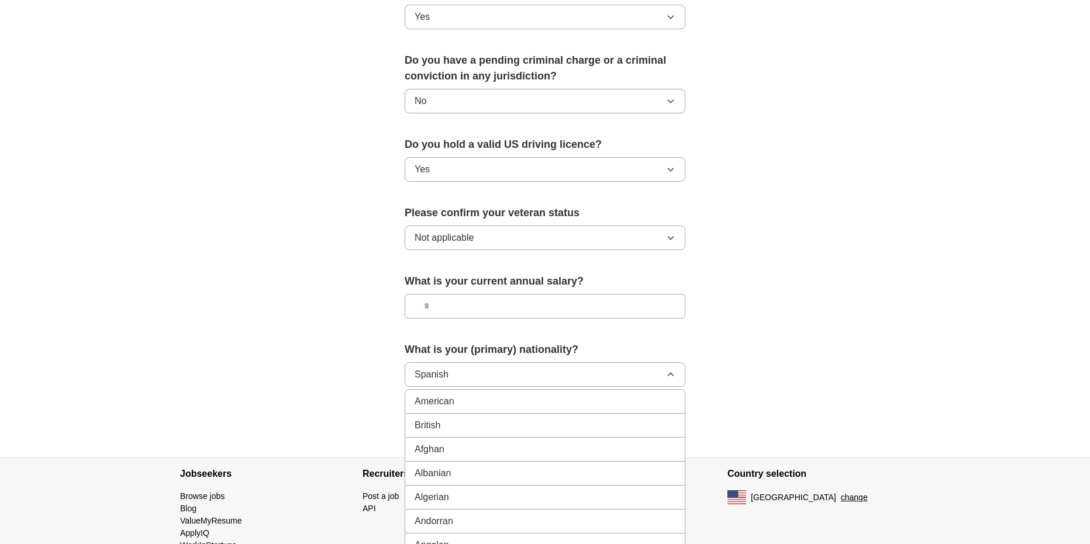
click at [571, 389] on ul "American British Afghan Albanian Algerian [GEOGRAPHIC_DATA] [GEOGRAPHIC_DATA][D…" at bounding box center [545, 506] width 281 height 234
click at [570, 395] on div "American" at bounding box center [545, 402] width 261 height 14
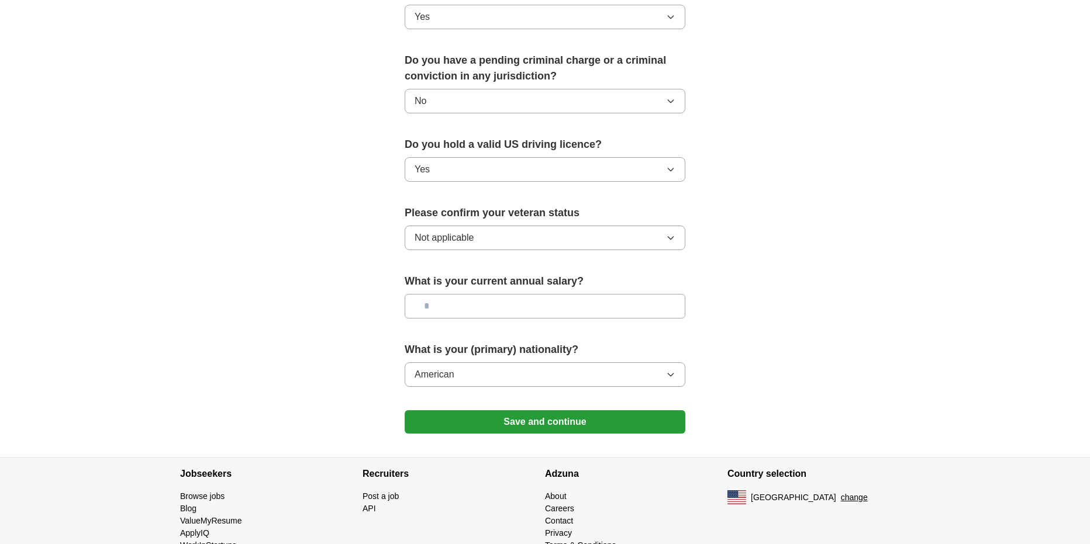
click at [568, 411] on button "Save and continue" at bounding box center [545, 422] width 281 height 23
